Goal: Task Accomplishment & Management: Use online tool/utility

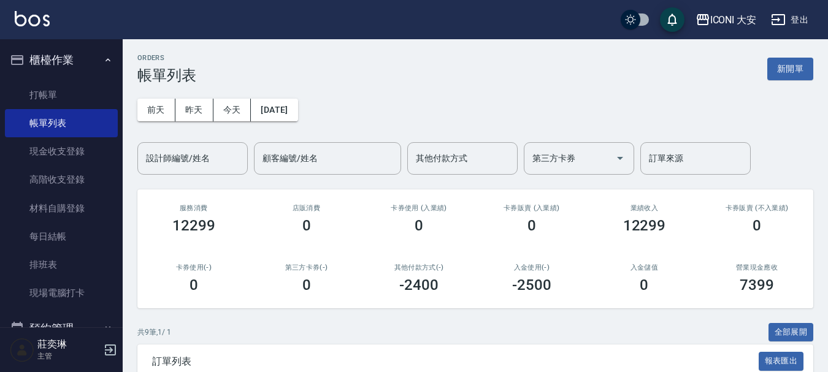
scroll to position [307, 0]
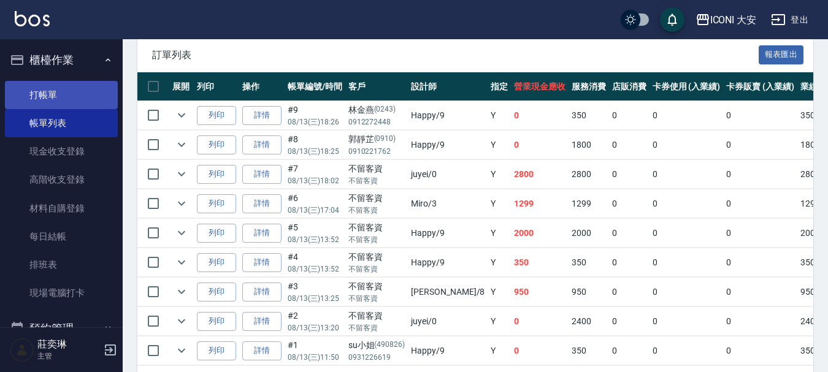
click at [72, 102] on link "打帳單" at bounding box center [61, 95] width 113 height 28
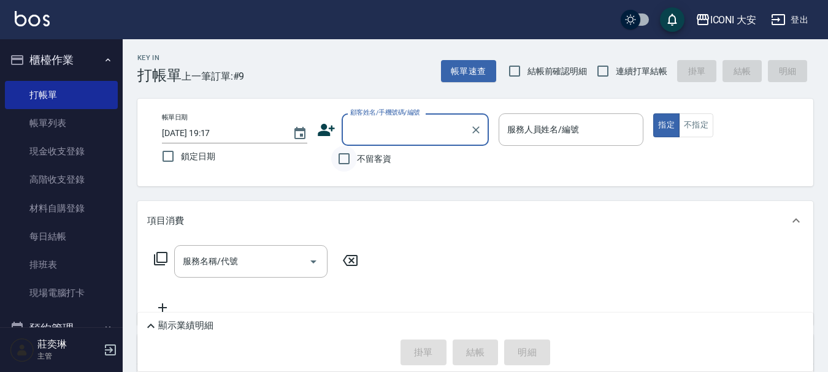
click at [338, 158] on input "不留客資" at bounding box center [344, 159] width 26 height 26
checkbox input "true"
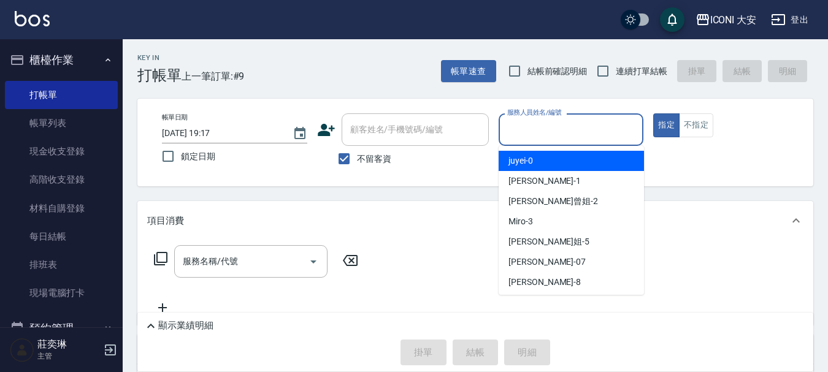
click at [555, 131] on input "服務人員姓名/編號" at bounding box center [571, 129] width 134 height 21
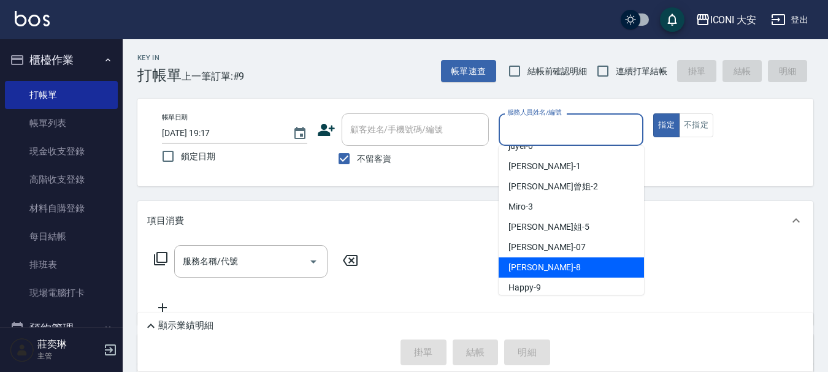
scroll to position [23, 0]
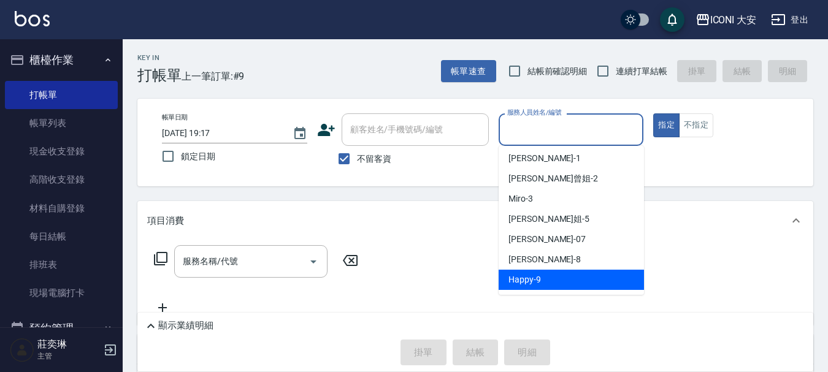
click at [531, 280] on span "Happy -9" at bounding box center [524, 279] width 32 height 13
type input "Happy-9"
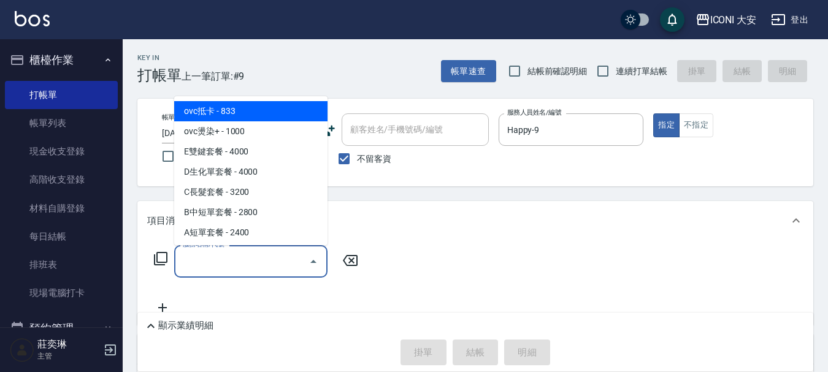
click at [202, 265] on input "服務名稱/代號" at bounding box center [242, 261] width 124 height 21
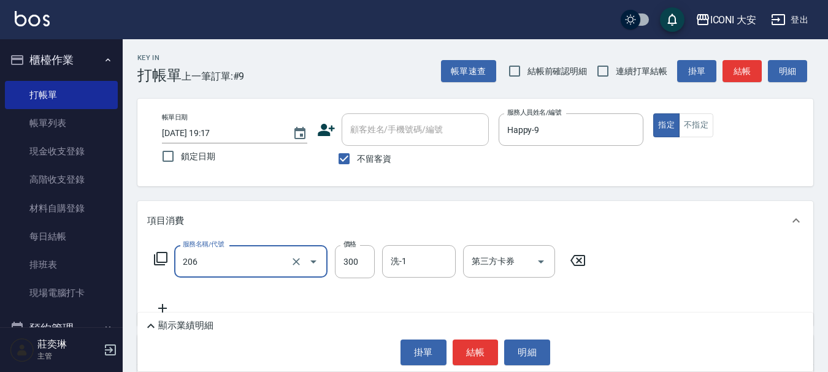
type input "洗髮(206)"
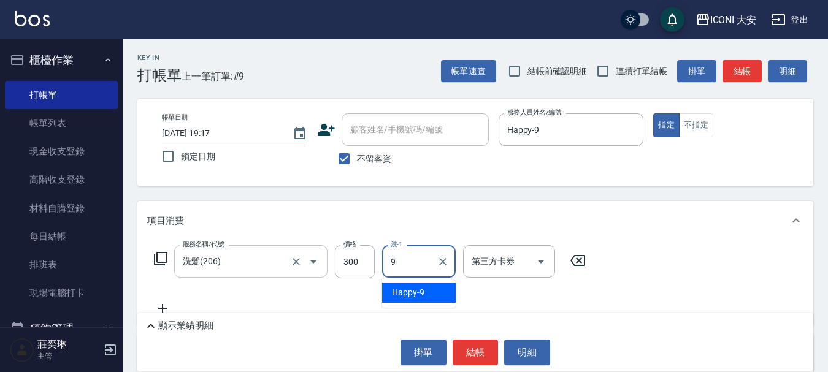
type input "Happy-9"
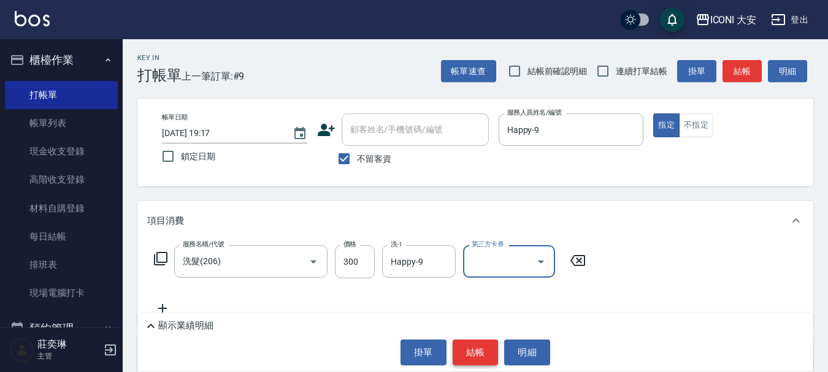
click at [478, 352] on button "結帳" at bounding box center [475, 353] width 46 height 26
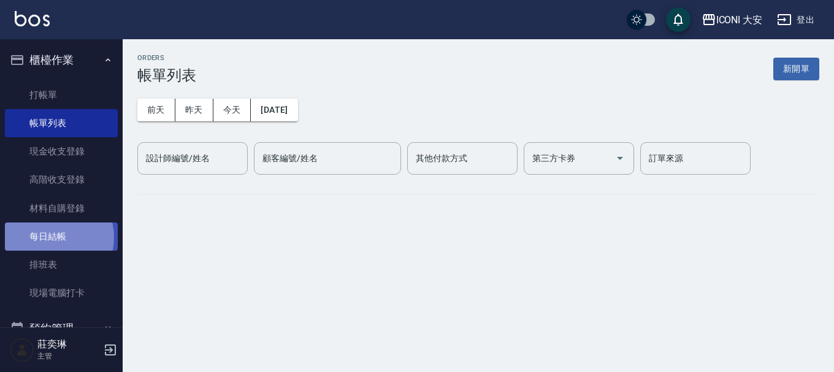
click at [52, 238] on link "每日結帳" at bounding box center [61, 237] width 113 height 28
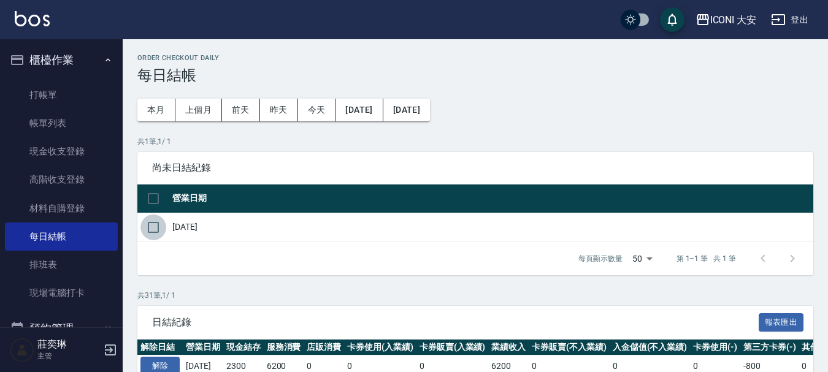
click at [151, 227] on input "checkbox" at bounding box center [153, 228] width 26 height 26
checkbox input "true"
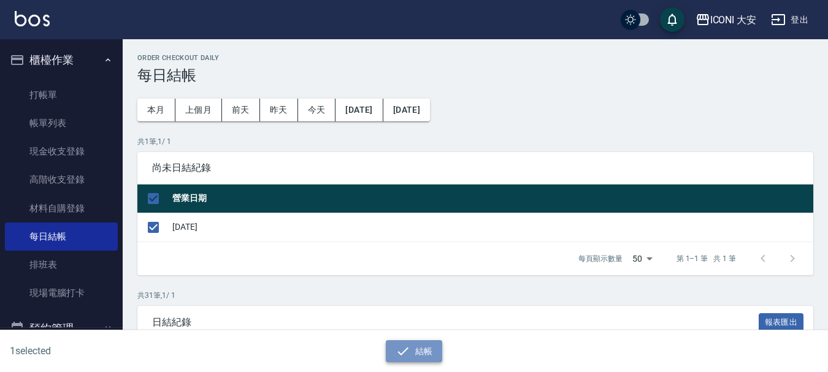
click at [413, 348] on button "結帳" at bounding box center [414, 351] width 57 height 23
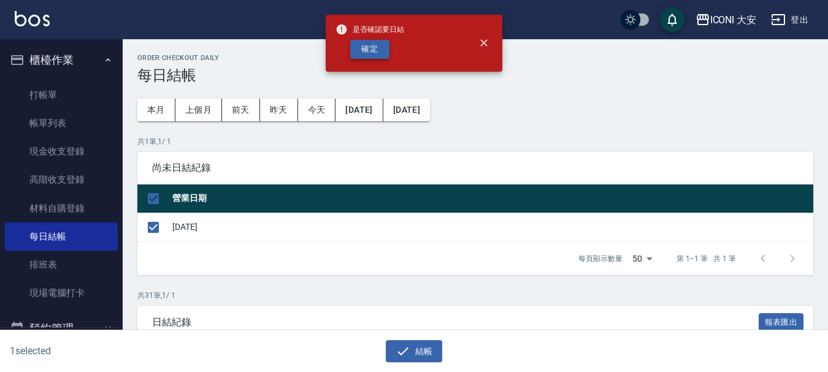
click at [374, 52] on button "確定" at bounding box center [369, 49] width 39 height 19
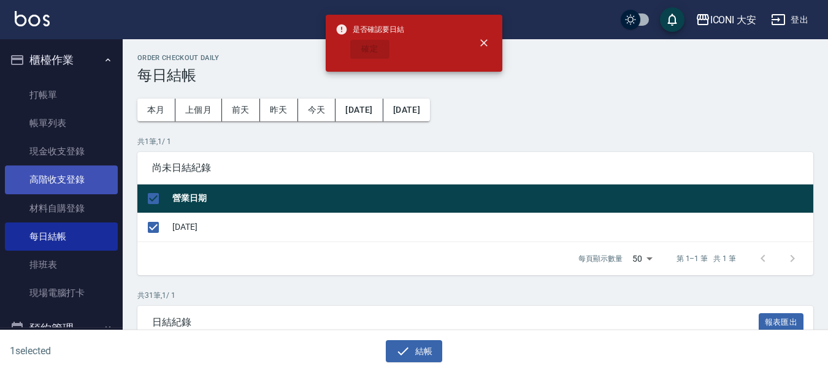
checkbox input "false"
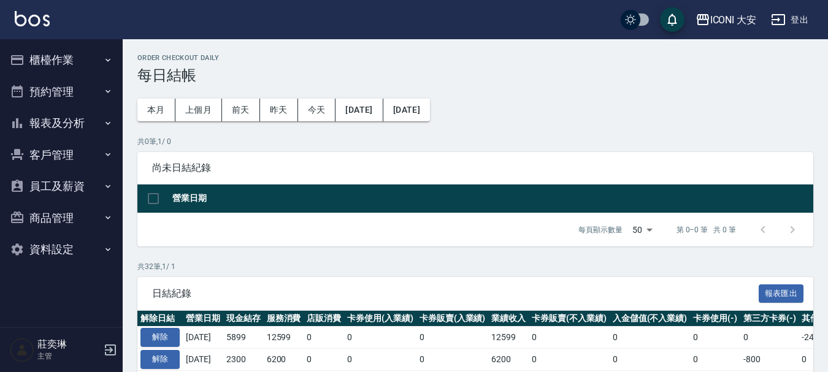
click at [63, 115] on button "報表及分析" at bounding box center [61, 123] width 113 height 32
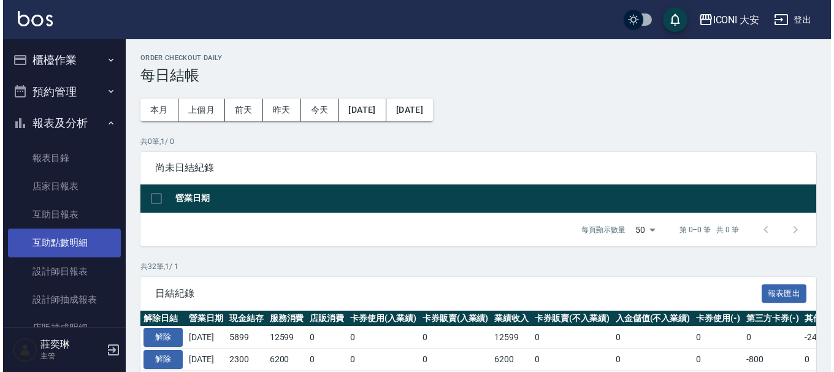
scroll to position [161, 0]
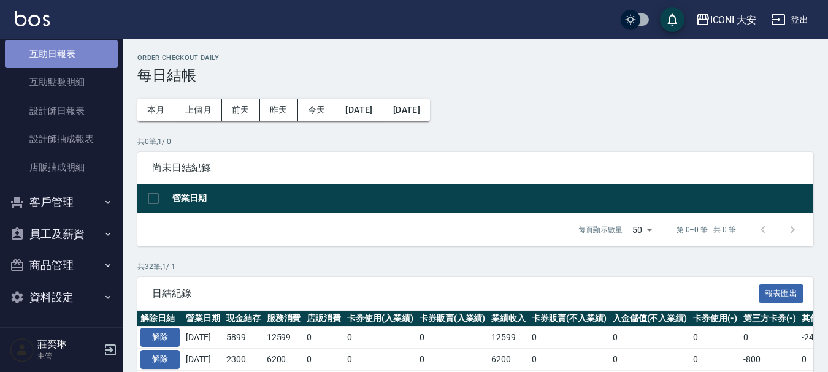
click at [78, 63] on link "互助日報表" at bounding box center [61, 54] width 113 height 28
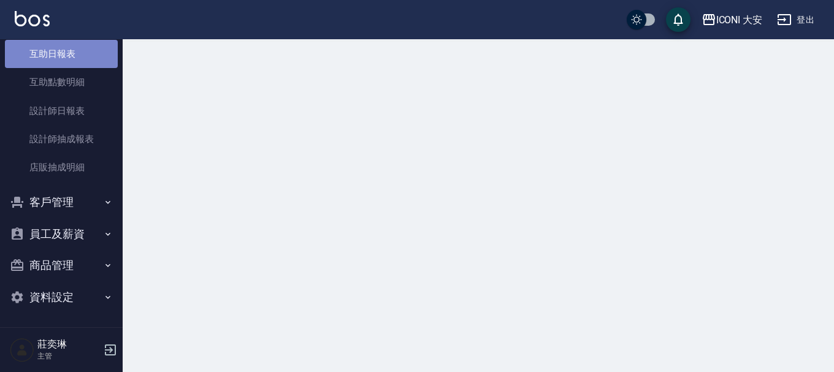
click at [78, 63] on link "互助日報表" at bounding box center [61, 54] width 113 height 28
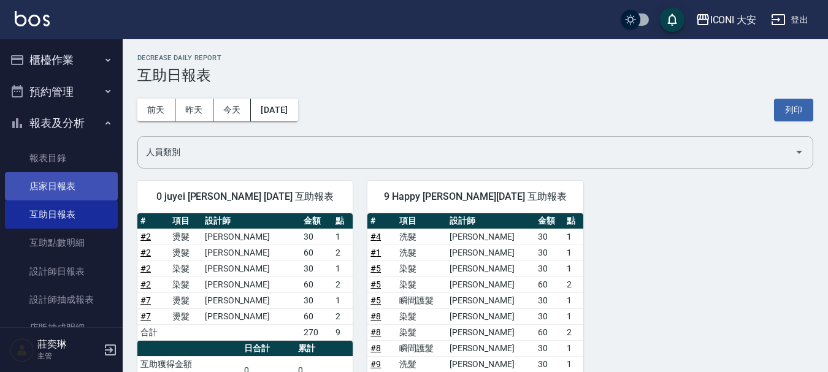
click at [64, 181] on link "店家日報表" at bounding box center [61, 186] width 113 height 28
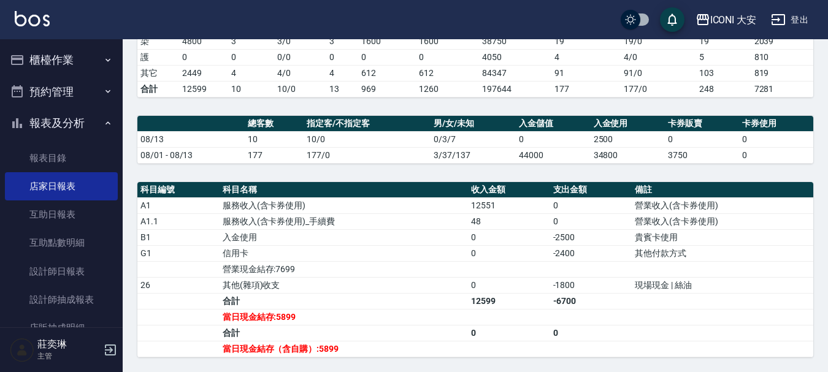
scroll to position [307, 0]
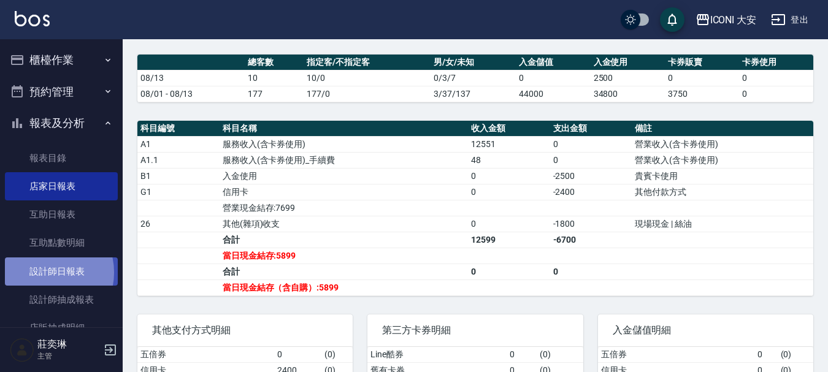
click at [46, 272] on link "設計師日報表" at bounding box center [61, 272] width 113 height 28
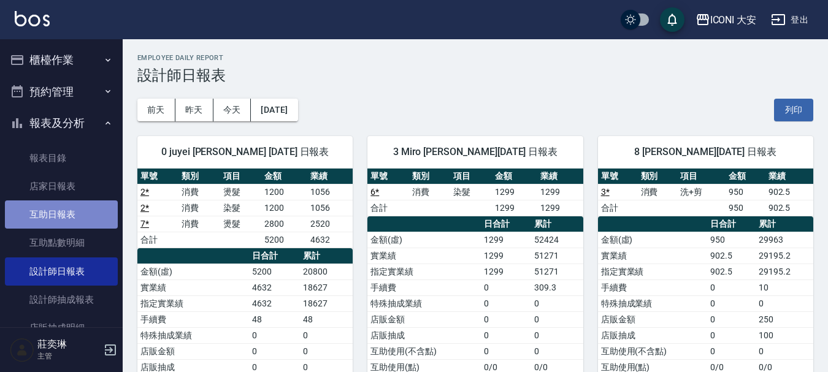
click at [66, 220] on link "互助日報表" at bounding box center [61, 214] width 113 height 28
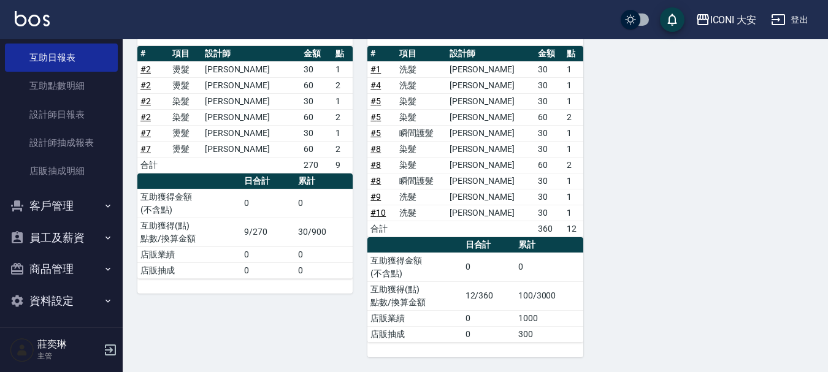
scroll to position [161, 0]
